Goal: Navigation & Orientation: Find specific page/section

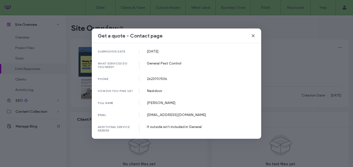
scroll to position [281, 0]
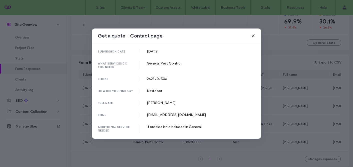
click at [252, 36] on icon at bounding box center [253, 36] width 4 height 4
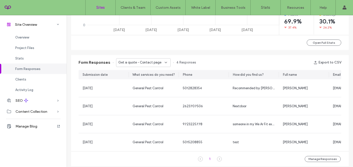
click at [101, 10] on label "Sites" at bounding box center [100, 7] width 9 height 5
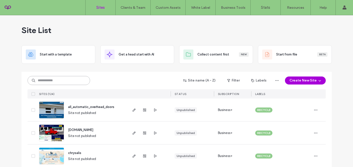
click at [75, 80] on input at bounding box center [59, 80] width 63 height 9
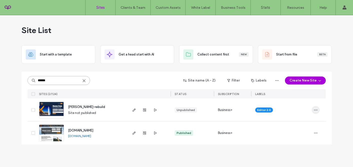
type input "******"
click at [316, 108] on icon "button" at bounding box center [316, 110] width 4 height 4
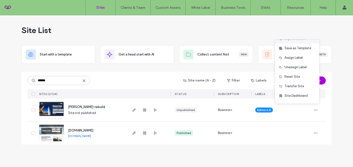
scroll to position [26, 0]
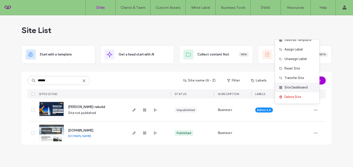
click at [290, 90] on span "Site Dashboard" at bounding box center [295, 87] width 23 height 5
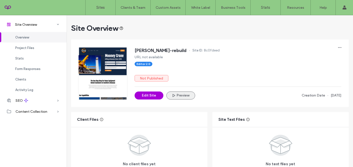
click at [175, 98] on button "Preview" at bounding box center [180, 96] width 29 height 8
